Goal: Share content: Share content

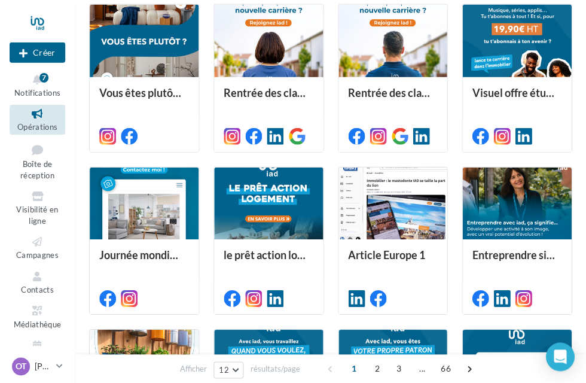
scroll to position [300, 0]
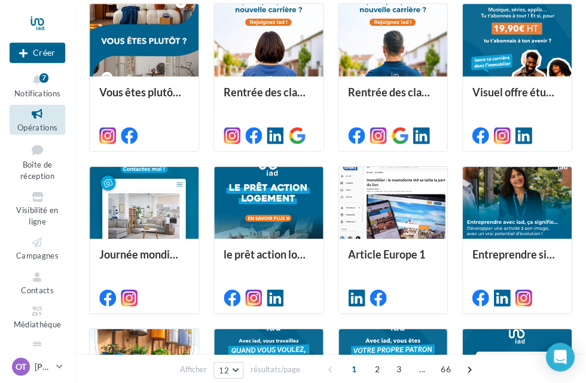
click at [262, 215] on div at bounding box center [268, 203] width 109 height 74
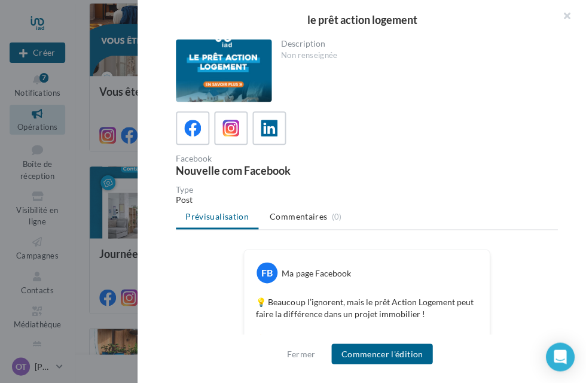
scroll to position [0, 0]
click at [273, 120] on icon at bounding box center [269, 128] width 17 height 17
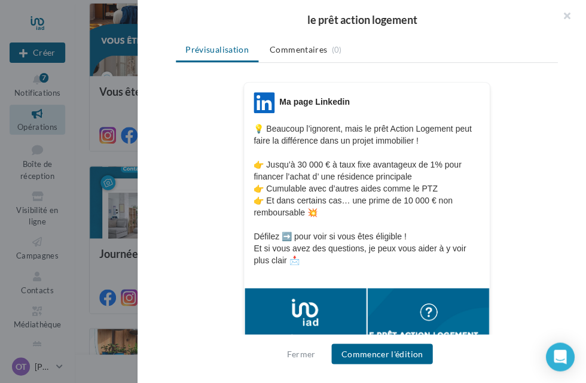
click at [373, 363] on button "Commencer l'édition" at bounding box center [381, 353] width 101 height 20
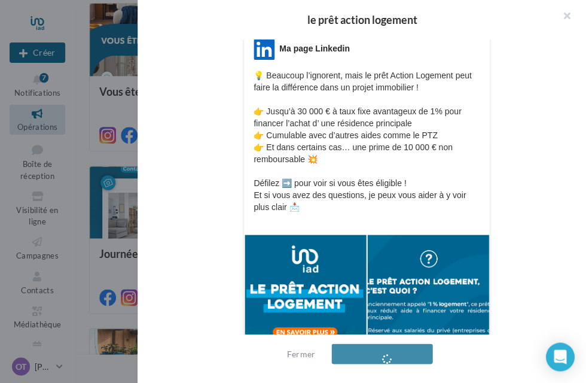
scroll to position [202, 0]
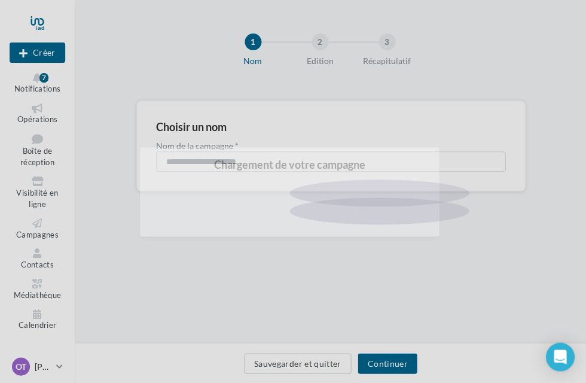
scroll to position [2, 0]
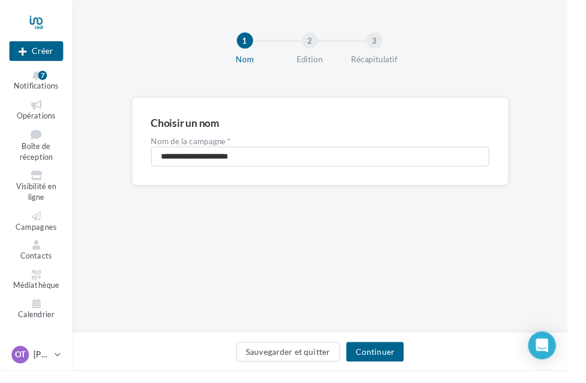
click at [402, 373] on button "Continuer" at bounding box center [386, 363] width 59 height 20
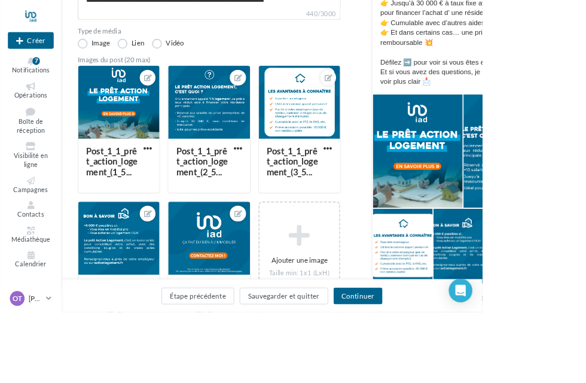
scroll to position [227, 0]
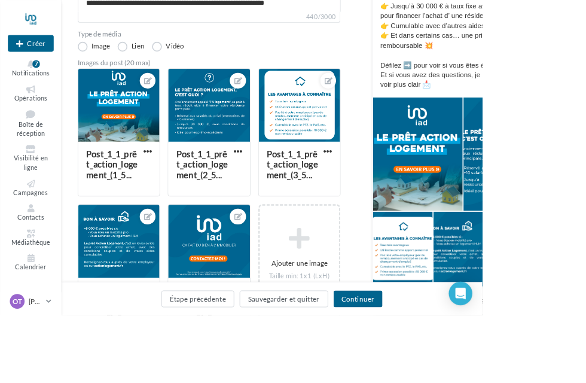
click at [464, 373] on button "Continuer" at bounding box center [434, 363] width 59 height 20
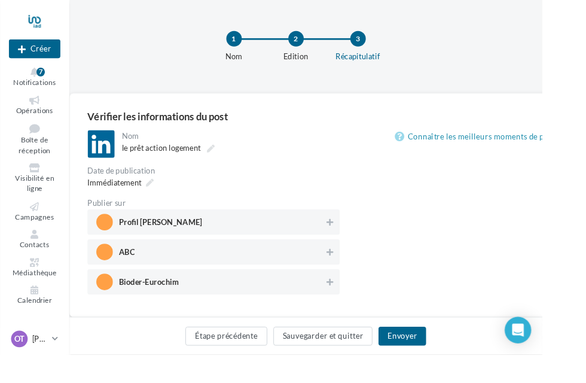
scroll to position [2, 0]
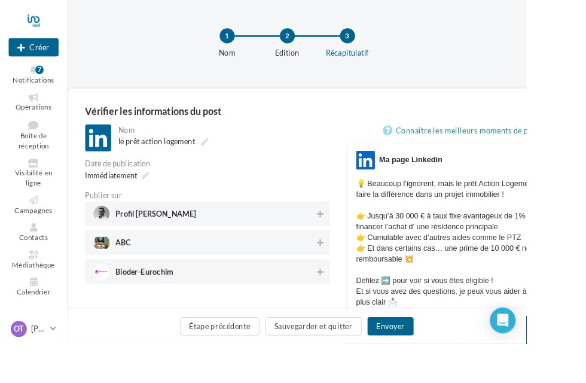
click at [272, 236] on span "Profil [PERSON_NAME]" at bounding box center [227, 238] width 246 height 18
click at [460, 373] on button "Envoyer" at bounding box center [434, 363] width 51 height 20
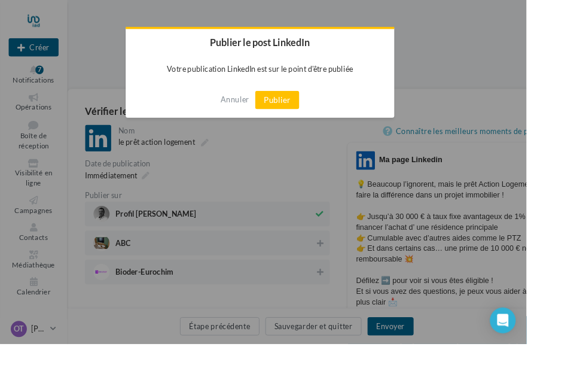
click at [333, 106] on button "Publier" at bounding box center [308, 111] width 49 height 20
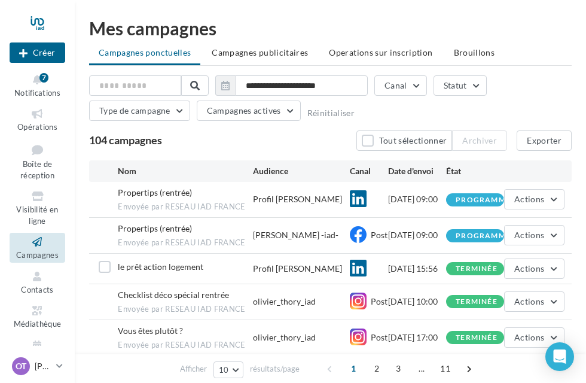
click at [42, 86] on button "Notifications 7" at bounding box center [38, 85] width 56 height 29
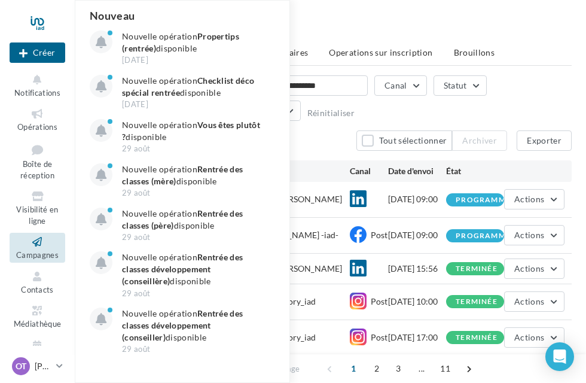
click at [185, 45] on p "Nouvelle opération Propertips (rentrée) disponible" at bounding box center [191, 42] width 139 height 24
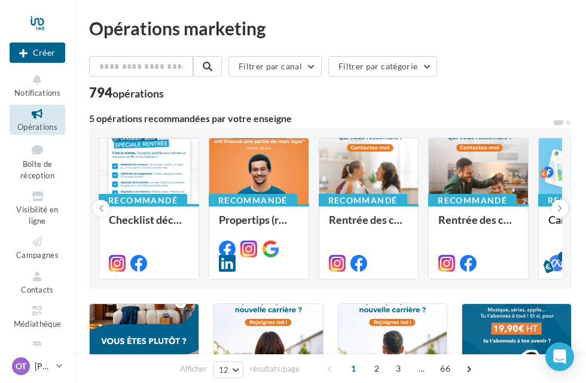
click at [166, 155] on div at bounding box center [148, 171] width 99 height 67
